Goal: Transaction & Acquisition: Purchase product/service

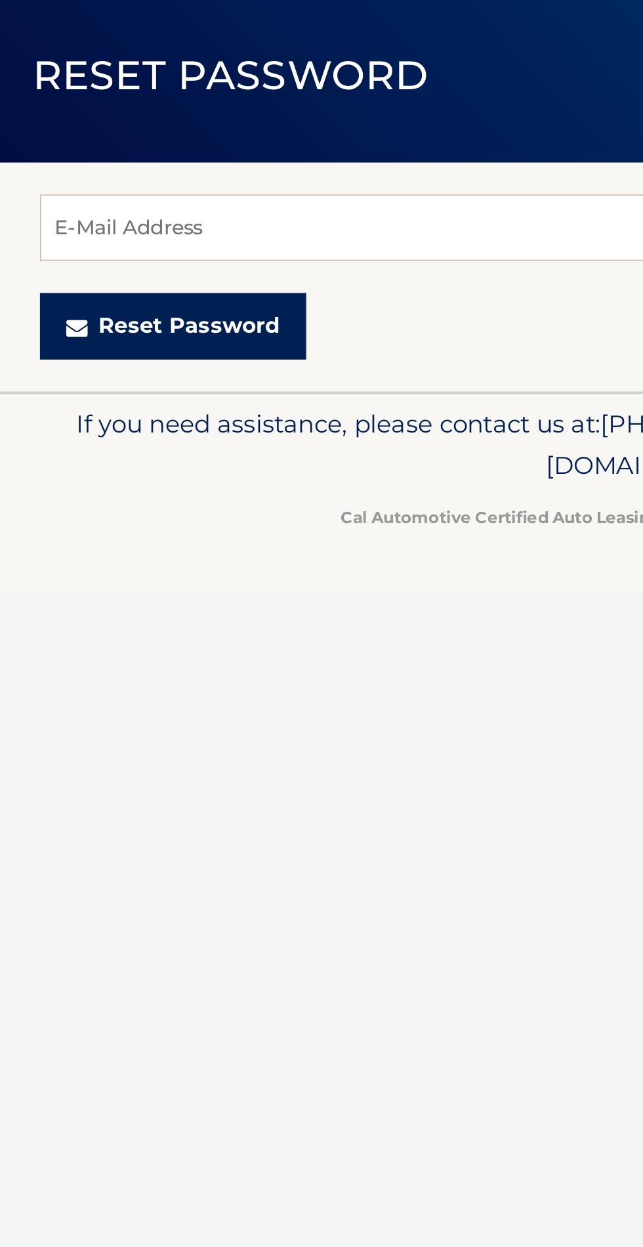
click at [106, 238] on button "Reset Password" at bounding box center [85, 241] width 131 height 33
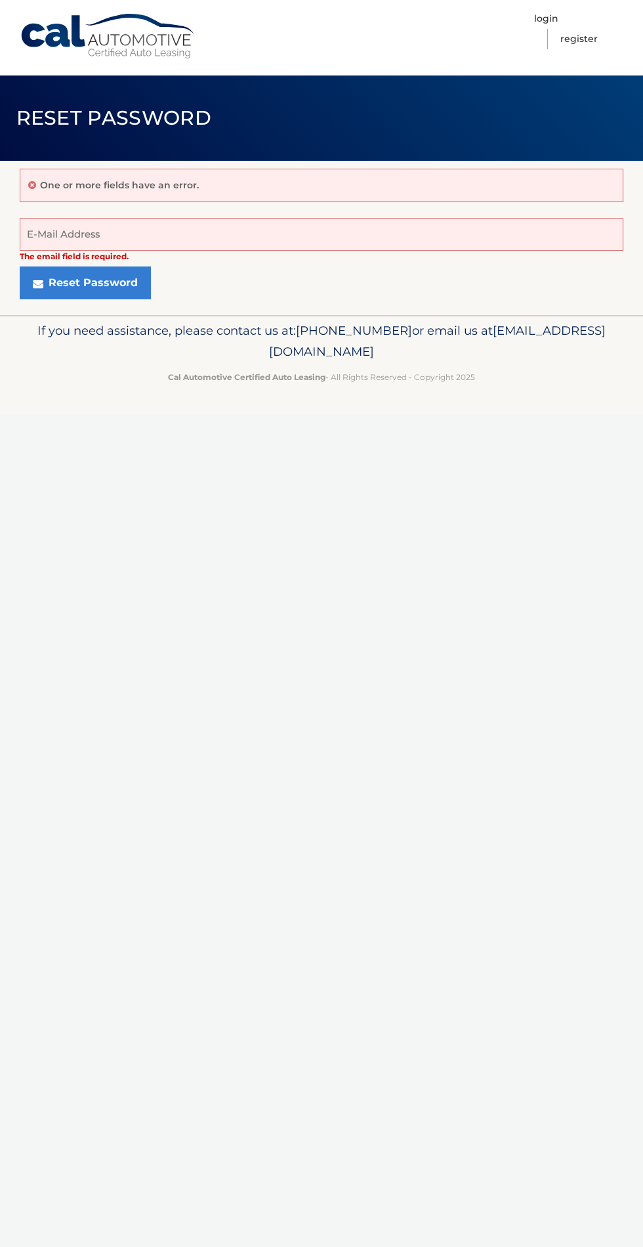
click at [443, 512] on div "Cal Automotive Menu Login Register Reset Password ×" at bounding box center [321, 623] width 643 height 1247
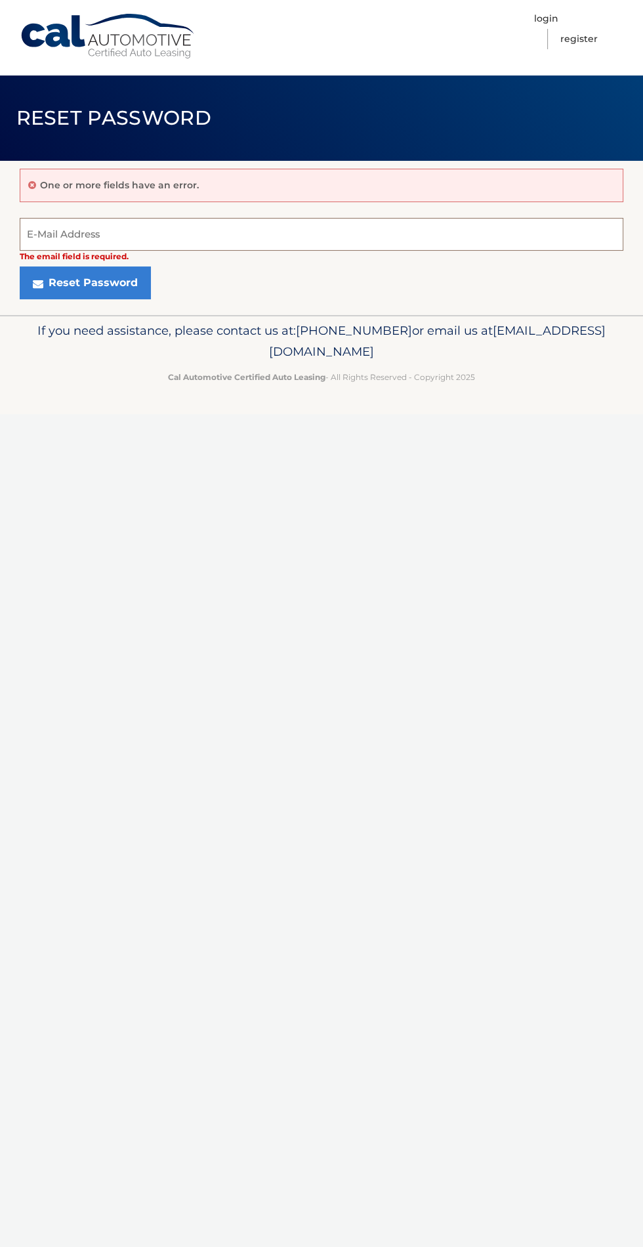
click at [326, 222] on input "E-Mail Address" at bounding box center [322, 234] width 604 height 33
type input "jms2500@msn.com"
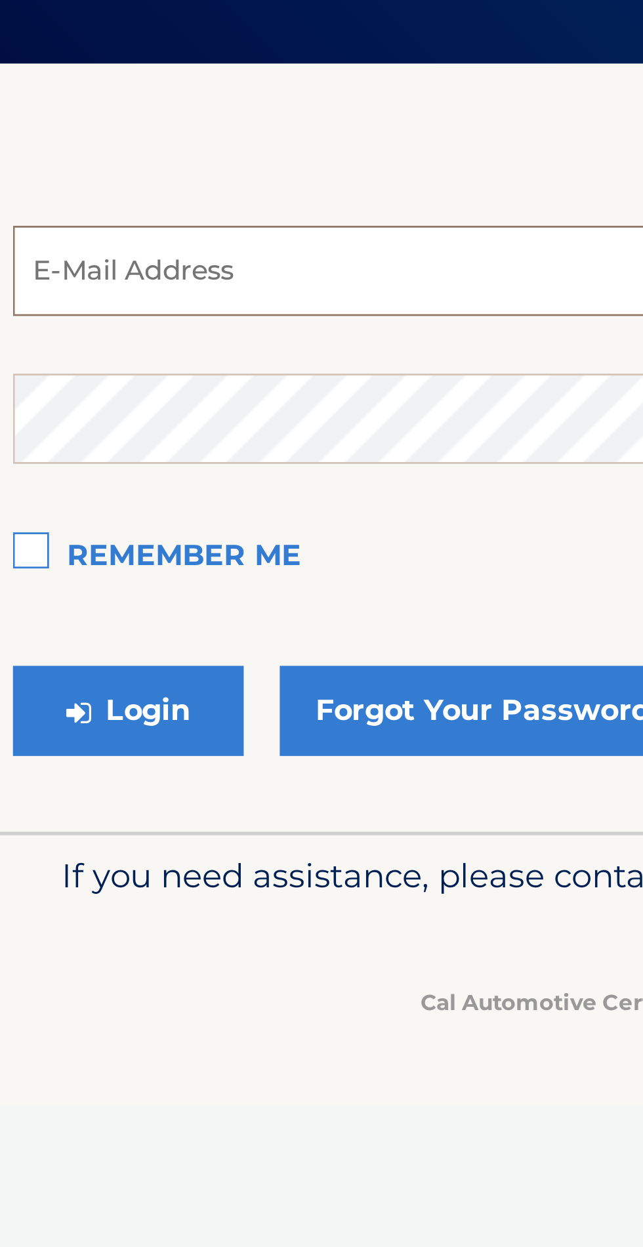
click at [117, 233] on input "email" at bounding box center [322, 236] width 604 height 33
type input "jms2500@msn.com"
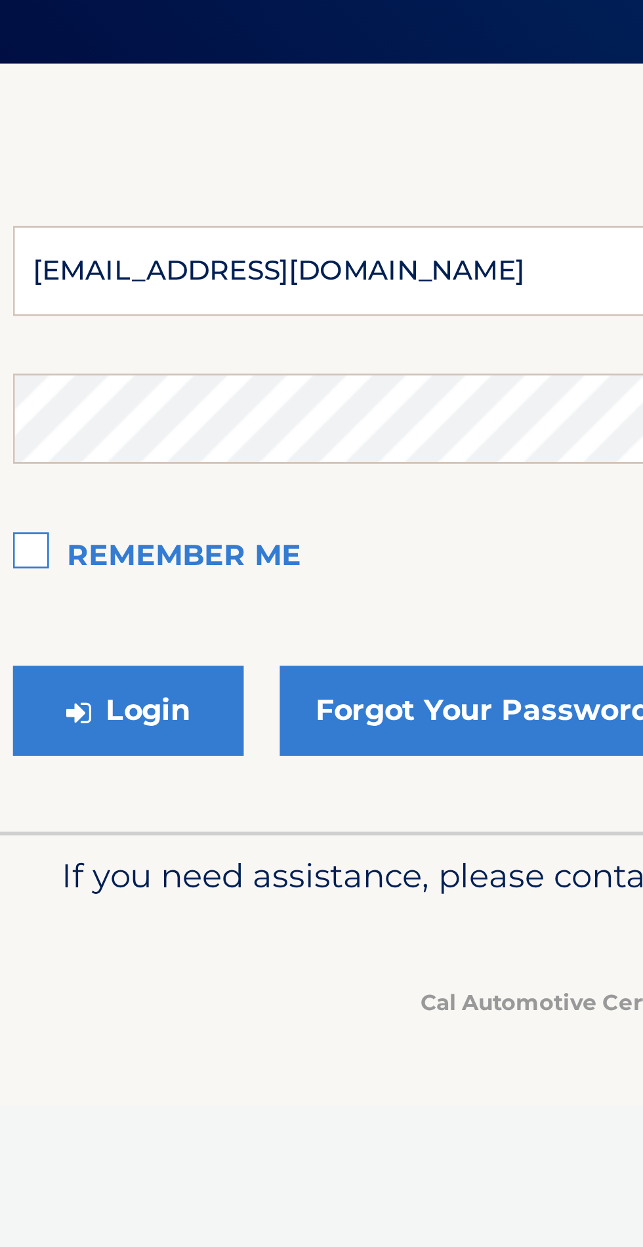
click at [20, 380] on button "Login" at bounding box center [62, 396] width 84 height 33
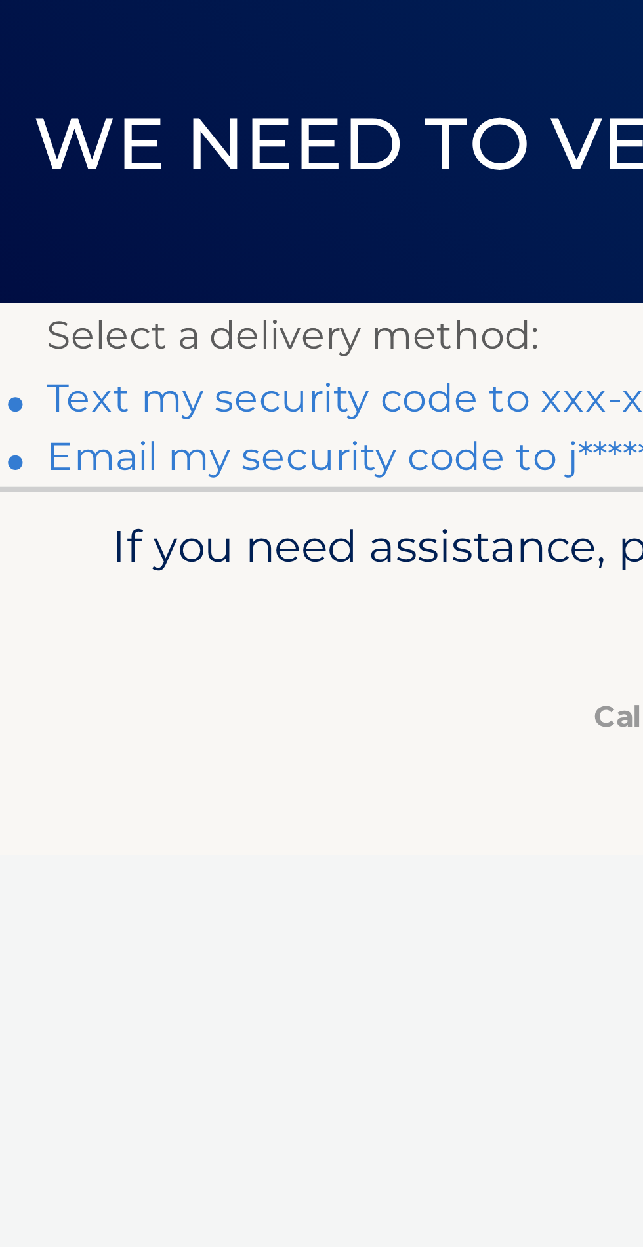
click at [123, 188] on link "Text my security code to xxx-xxx-7804" at bounding box center [122, 186] width 205 height 12
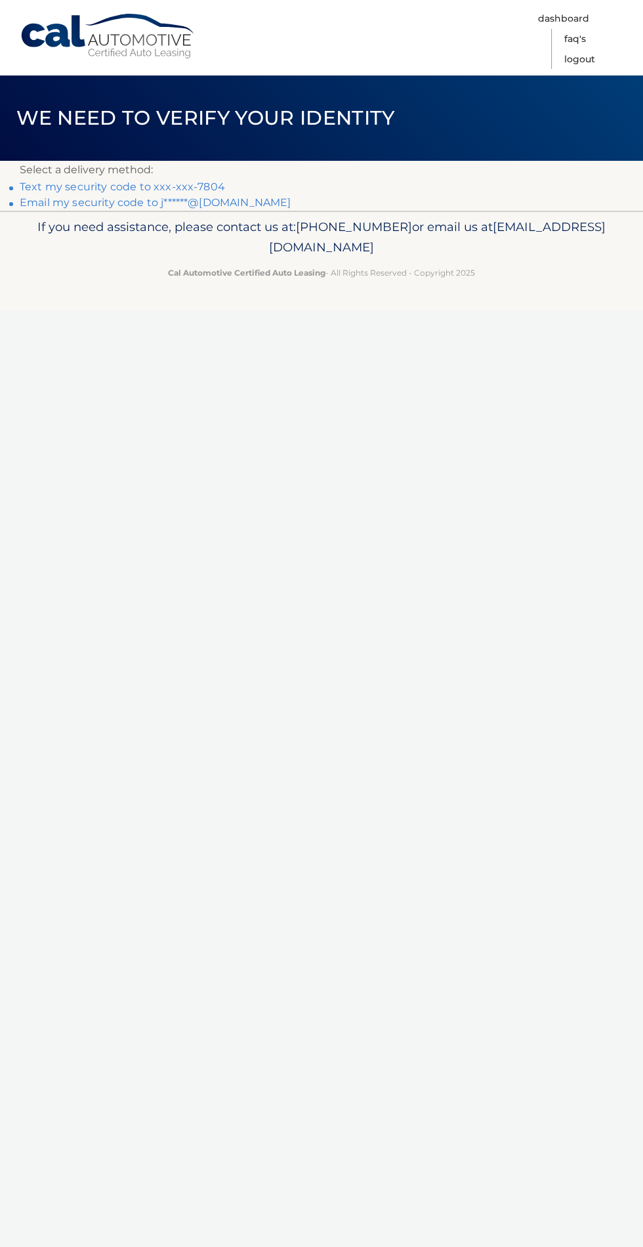
click at [453, 257] on p "If you need assistance, please contact us at: 609-807-3200 or email us at Custo…" at bounding box center [322, 238] width 604 height 42
click at [406, 170] on p "Select a delivery method:" at bounding box center [322, 170] width 604 height 18
click at [384, 296] on footer "If you need assistance, please contact us at: 609-807-3200 or email us at Custo…" at bounding box center [321, 261] width 643 height 100
click at [308, 195] on li "Email my security code to j******@msn.com" at bounding box center [322, 203] width 604 height 16
click at [329, 129] on span "We need to verify your identity" at bounding box center [205, 118] width 379 height 24
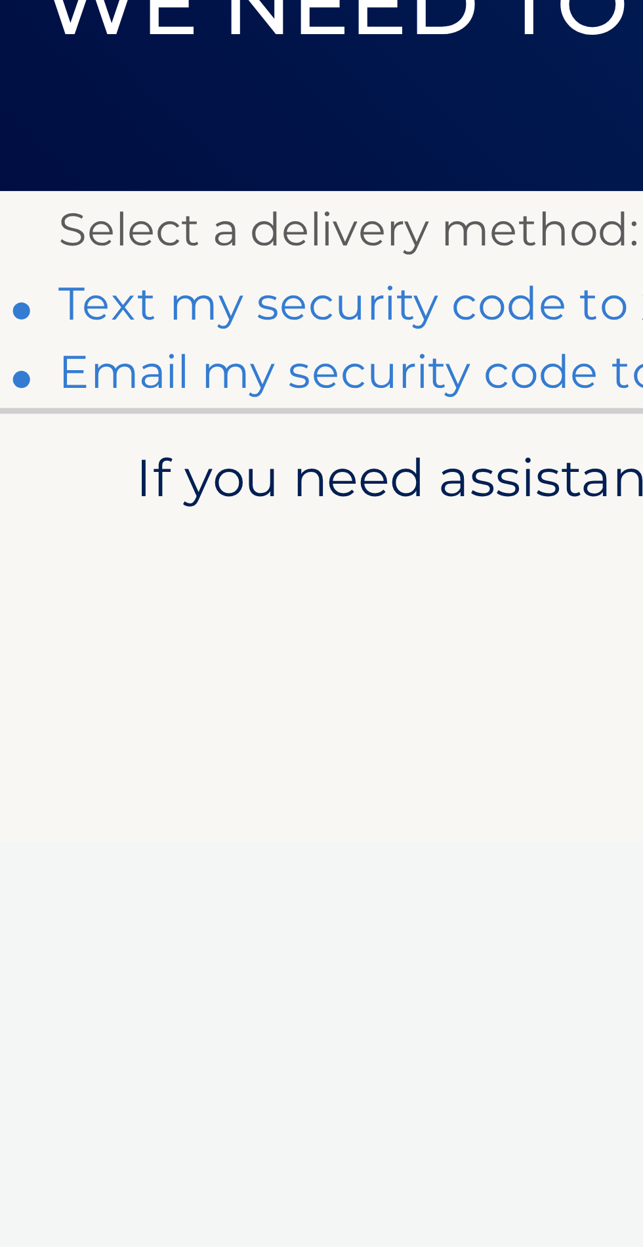
click at [104, 188] on link "Text my security code to xxx-xxx-7804" at bounding box center [122, 186] width 205 height 12
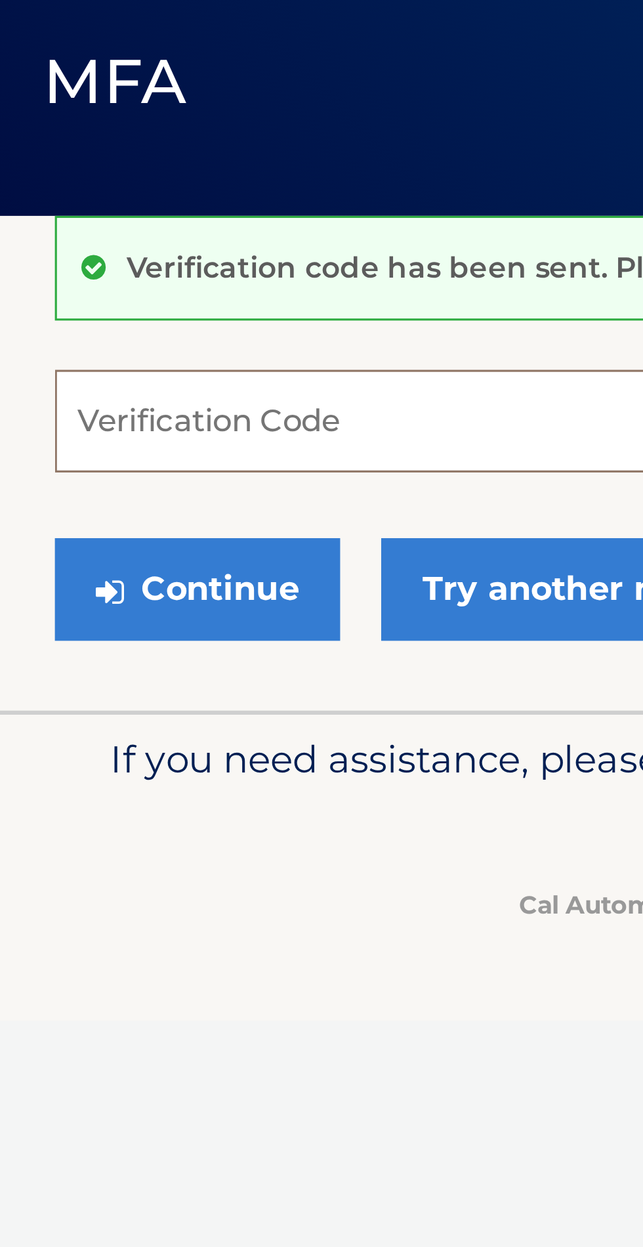
click at [46, 222] on input "Verification Code" at bounding box center [322, 226] width 604 height 33
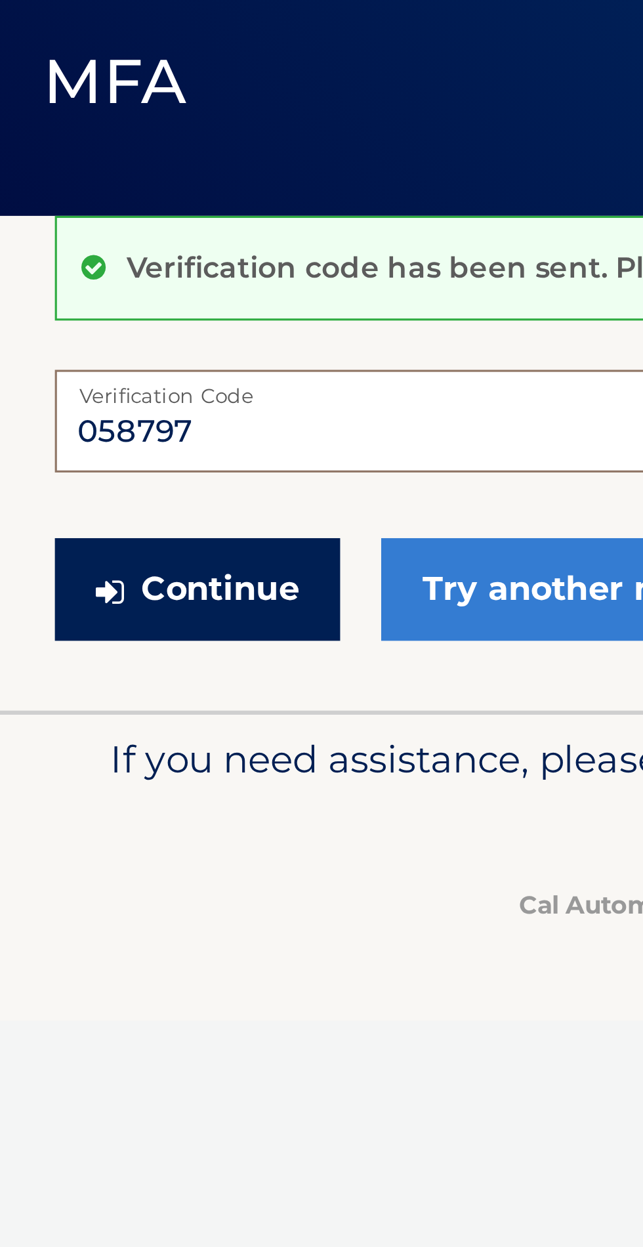
type input "058797"
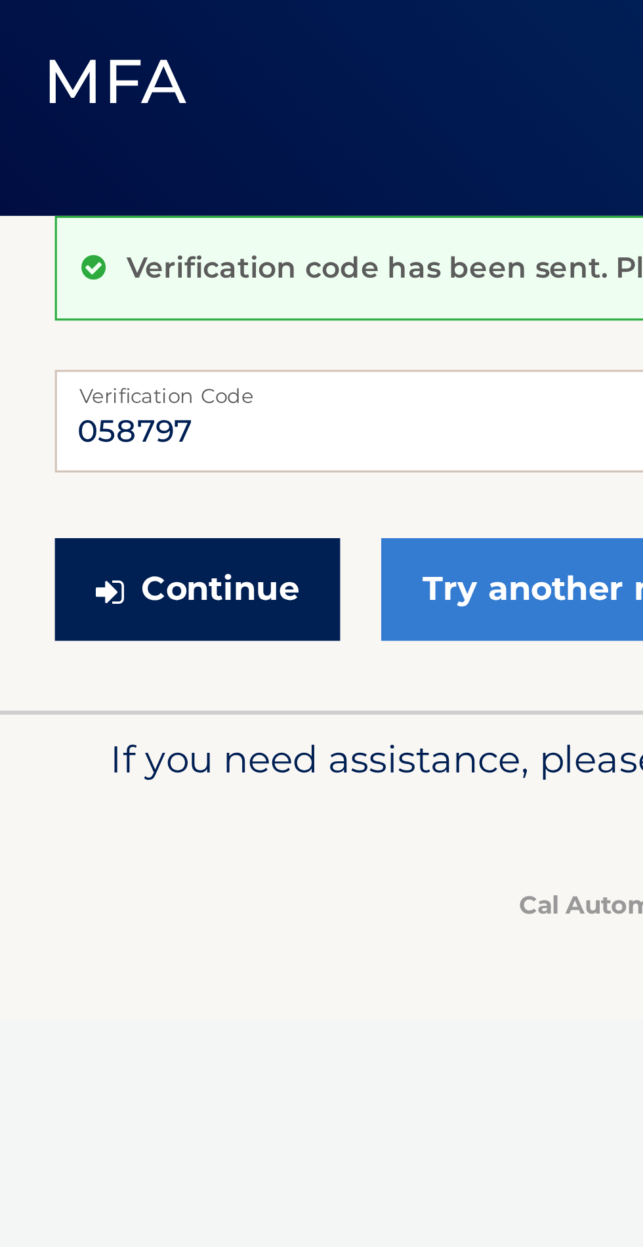
click at [72, 272] on button "Continue" at bounding box center [65, 280] width 91 height 33
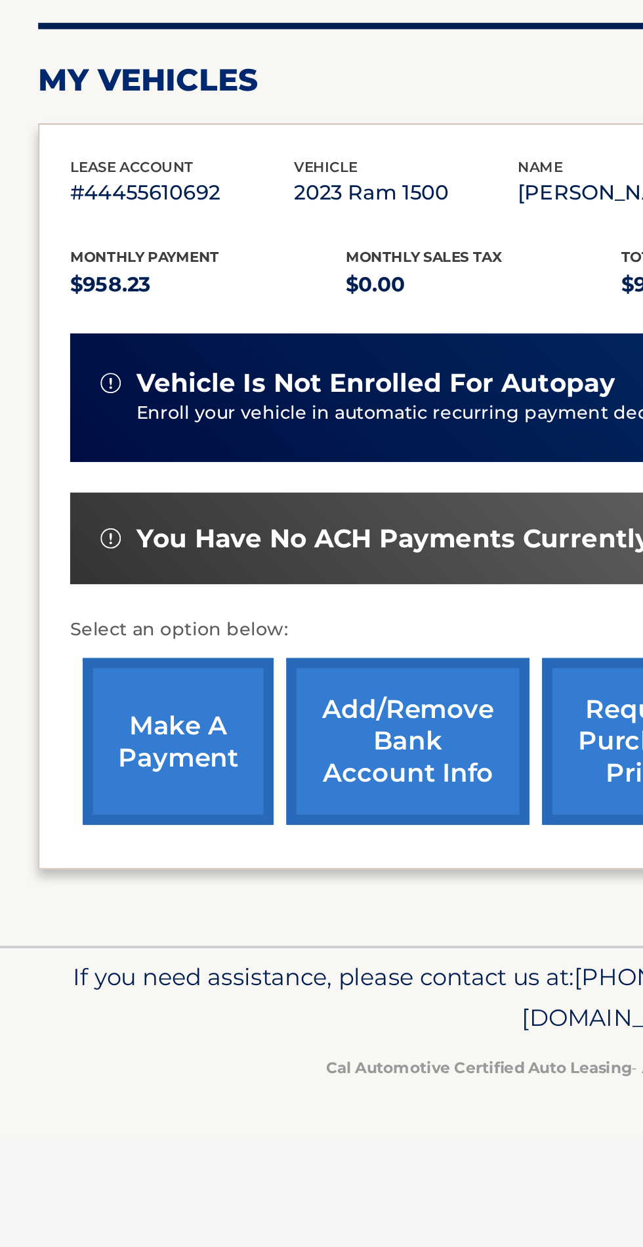
click at [100, 592] on link "make a payment" at bounding box center [92, 590] width 98 height 86
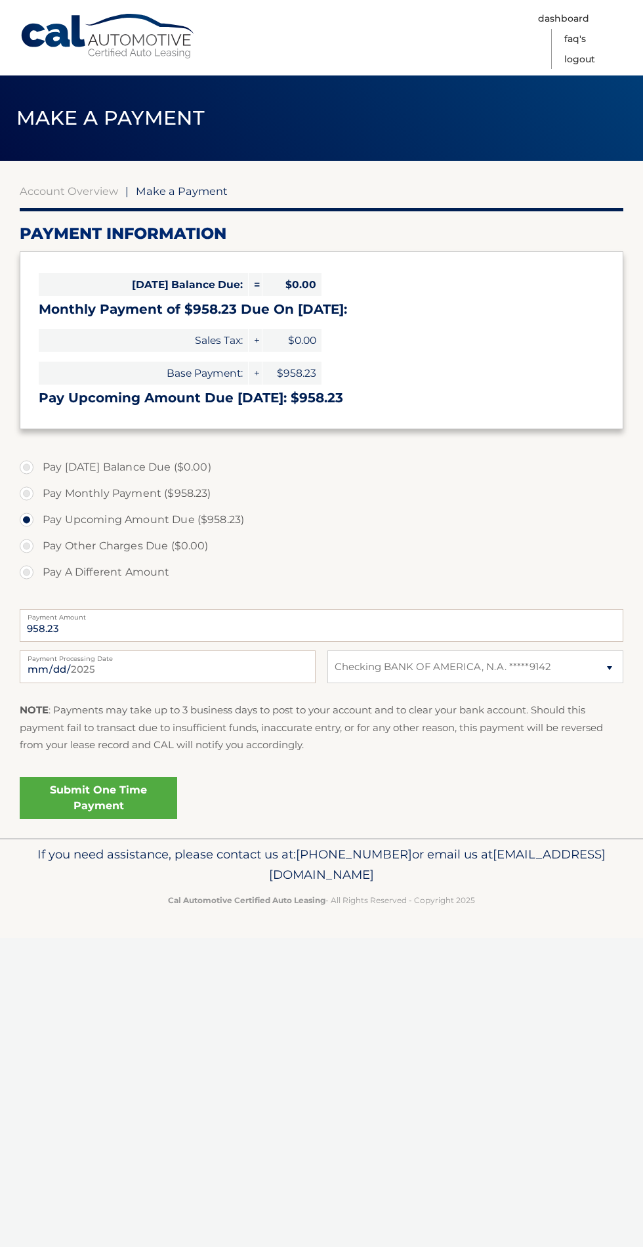
select select "YTMyNGRhZDYtNGQ2NS00ZGJhLWEyOWMtNGQ3YTdkMWZkMzYw"
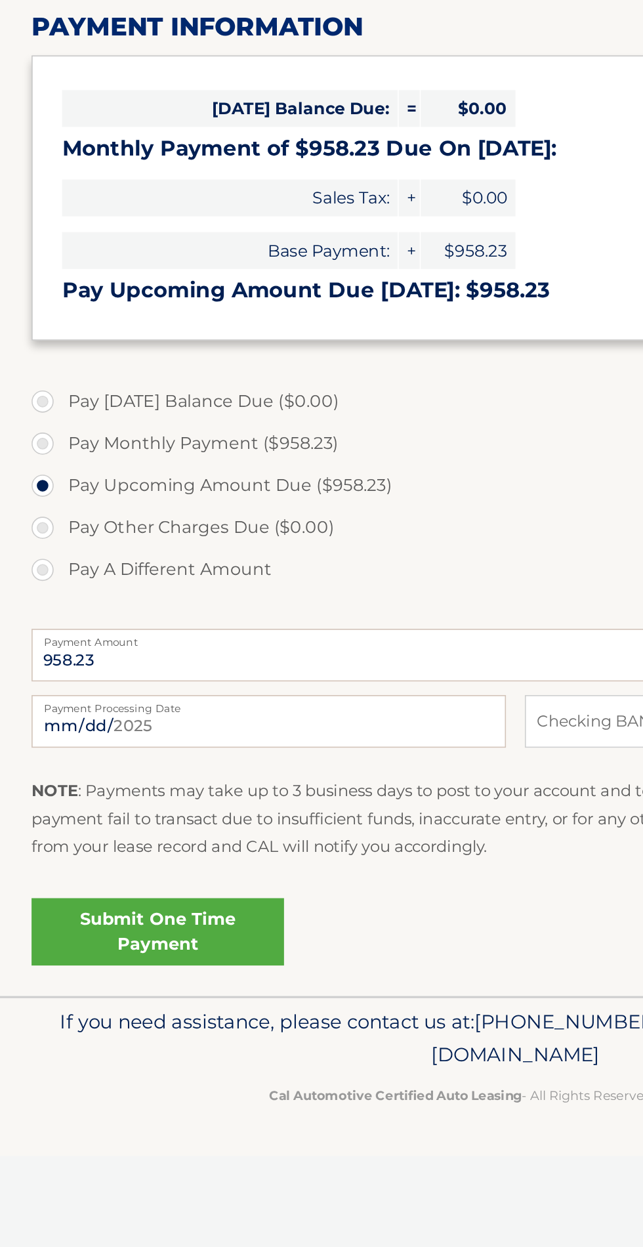
click at [134, 802] on link "Submit One Time Payment" at bounding box center [98, 798] width 157 height 42
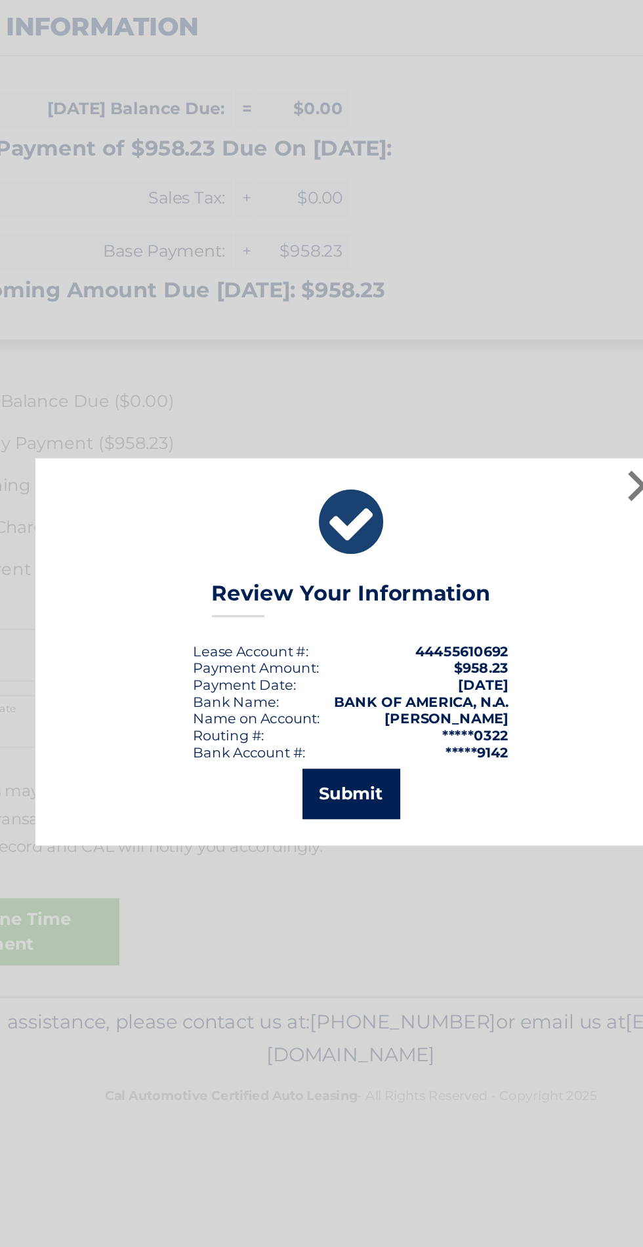
click at [333, 709] on button "Submit" at bounding box center [321, 711] width 61 height 31
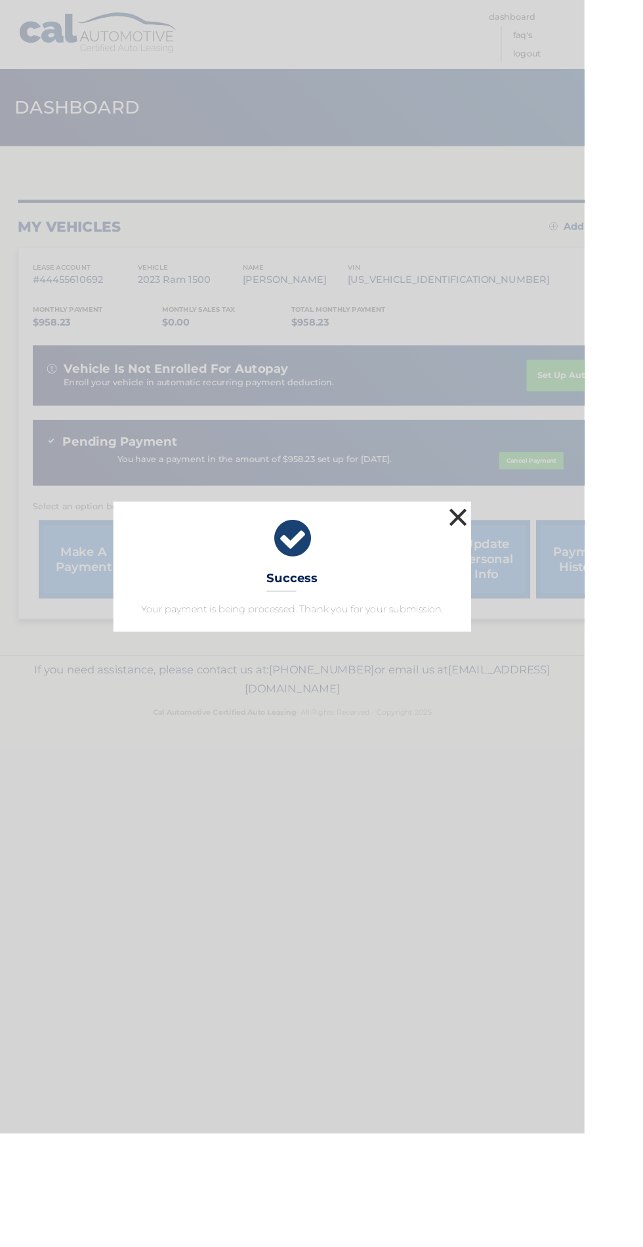
click at [517, 582] on button "×" at bounding box center [504, 569] width 26 height 26
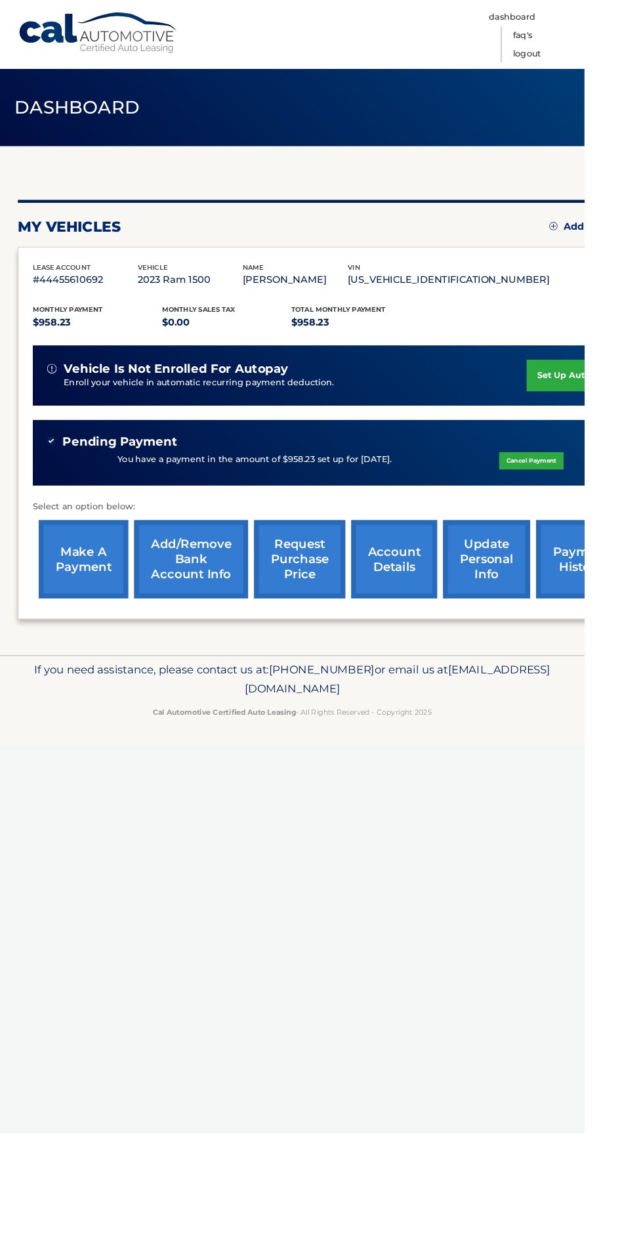
click at [373, 499] on p "You have a payment in the amount of $958.23 set up for [DATE]." at bounding box center [280, 506] width 302 height 14
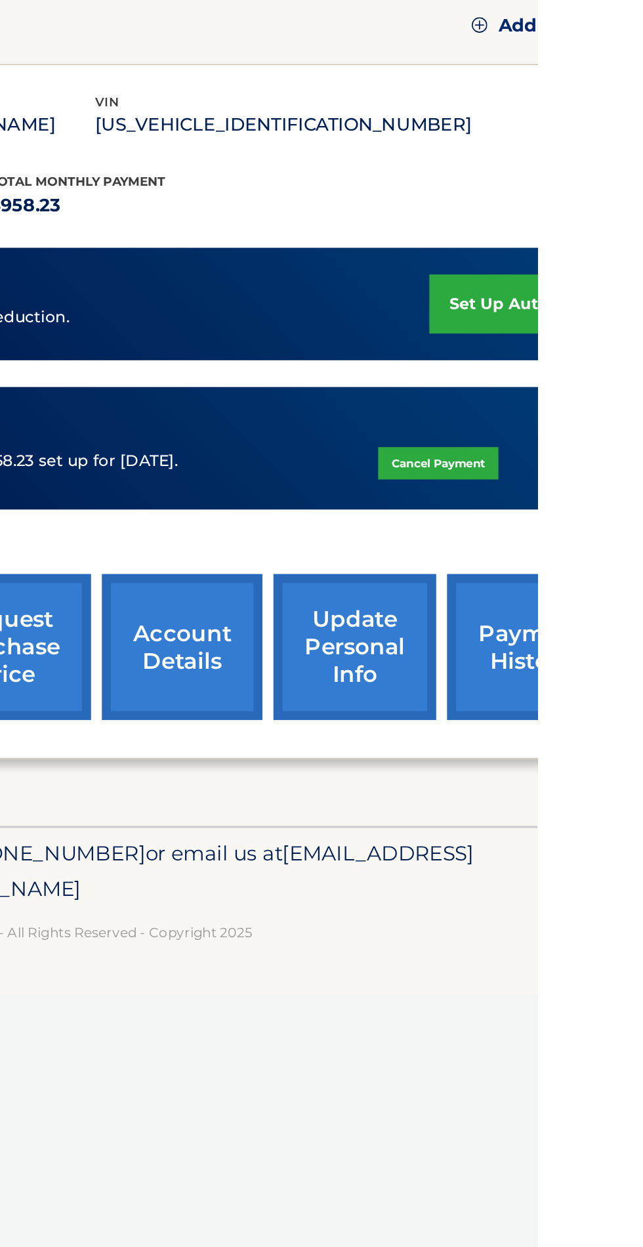
click at [642, 617] on link "payment history" at bounding box center [639, 615] width 98 height 86
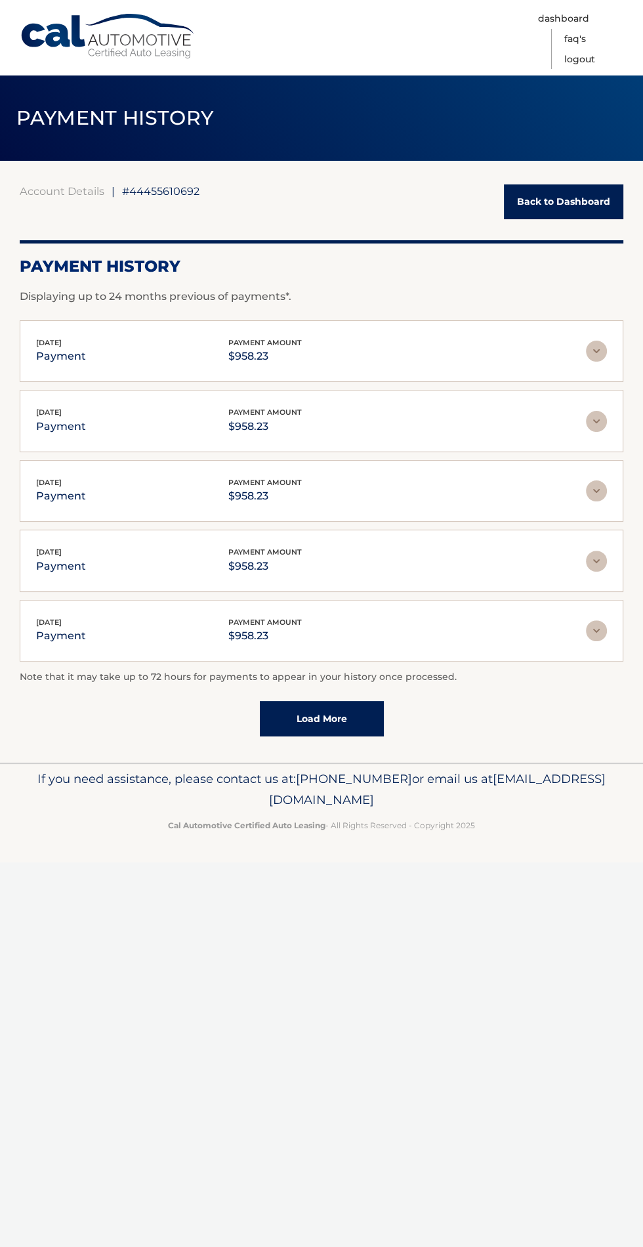
click at [394, 411] on div "Jul 07, 2025 payment payment amount $958.23" at bounding box center [311, 421] width 550 height 30
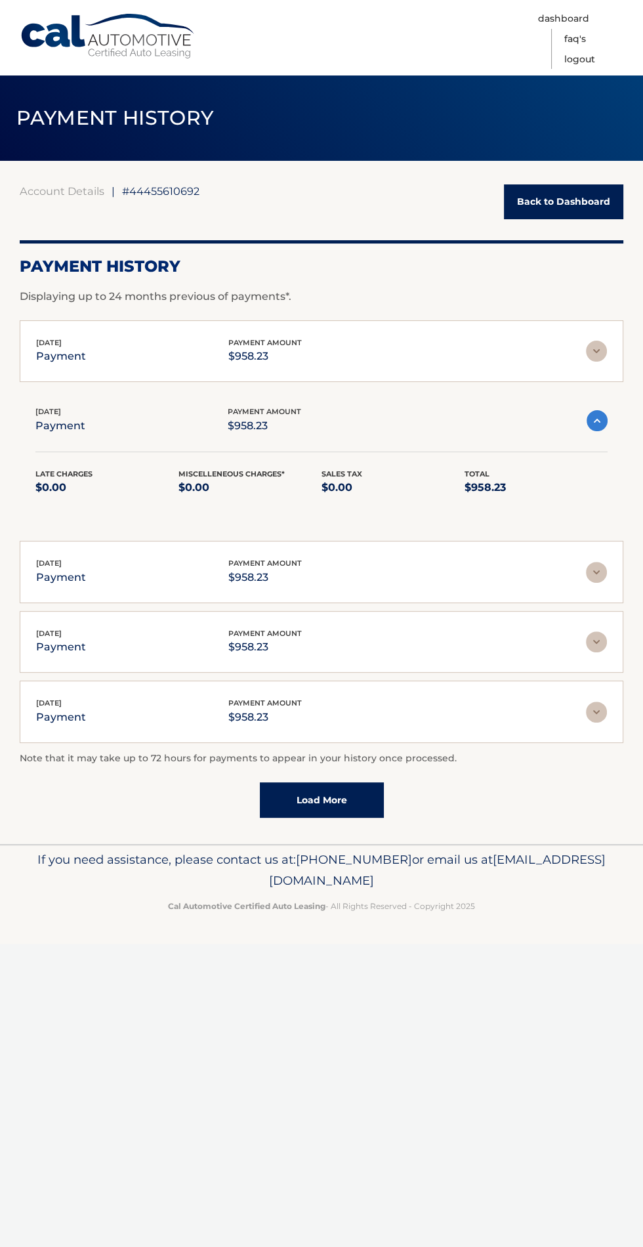
click at [369, 425] on div "Jul 07, 2025 payment payment amount $958.23" at bounding box center [310, 420] width 551 height 30
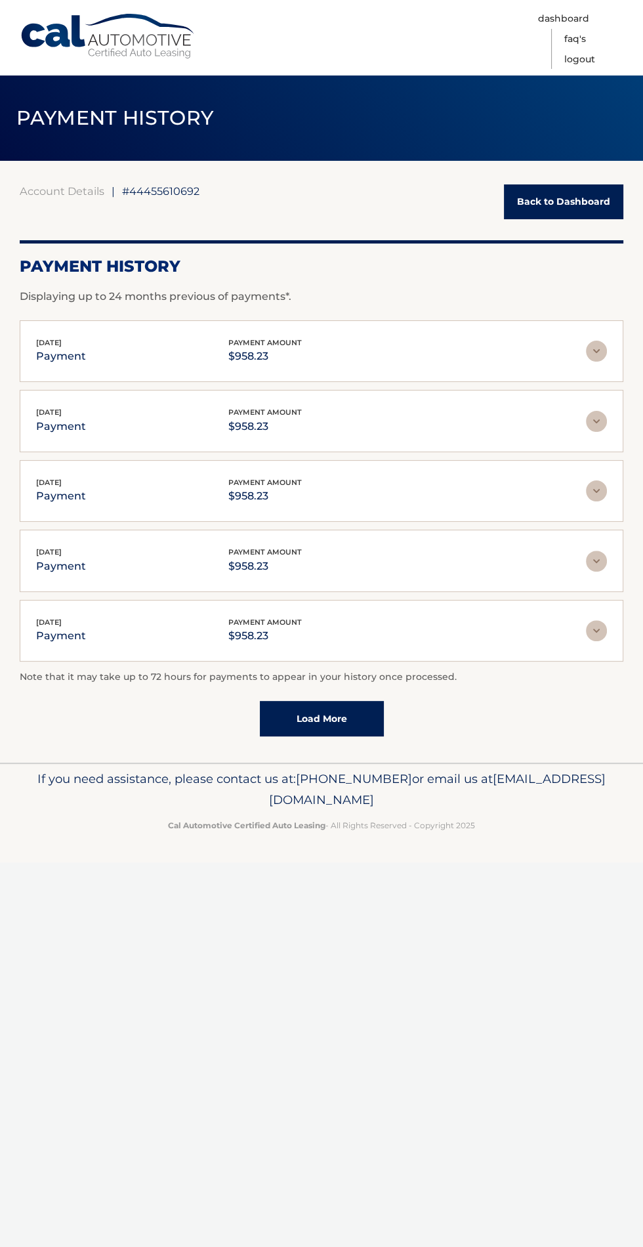
click at [571, 201] on link "Back to Dashboard" at bounding box center [563, 201] width 119 height 35
click at [579, 201] on link "Back to Dashboard" at bounding box center [563, 201] width 119 height 35
click at [563, 201] on link "Back to Dashboard" at bounding box center [563, 201] width 119 height 35
